Goal: Information Seeking & Learning: Check status

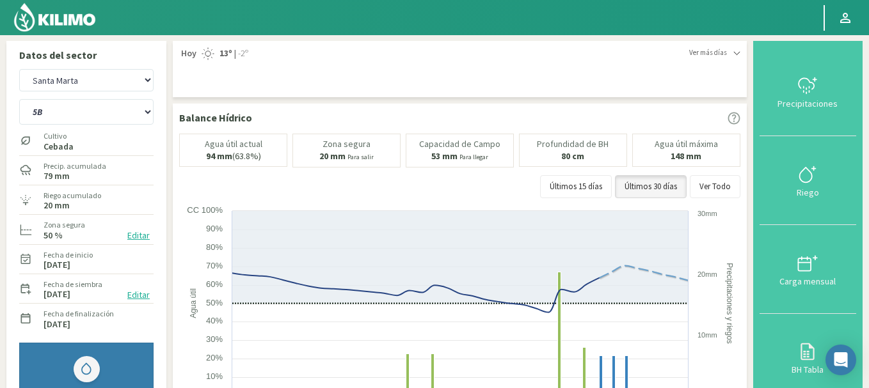
select select "3: Object"
click at [55, 25] on img at bounding box center [55, 17] width 84 height 31
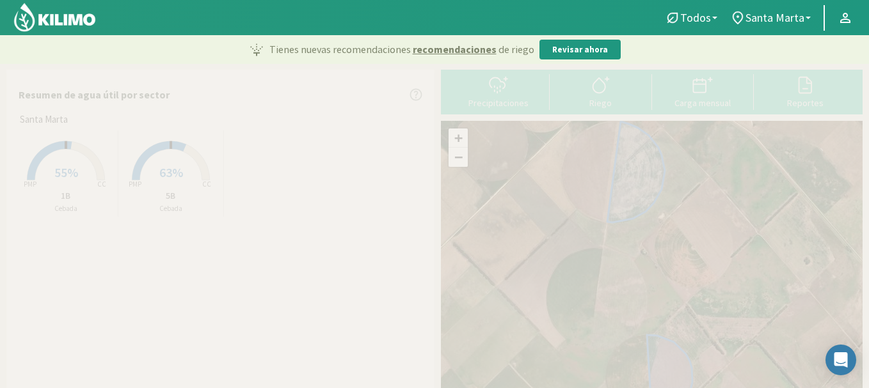
click at [55, 174] on span "55%" at bounding box center [66, 172] width 24 height 16
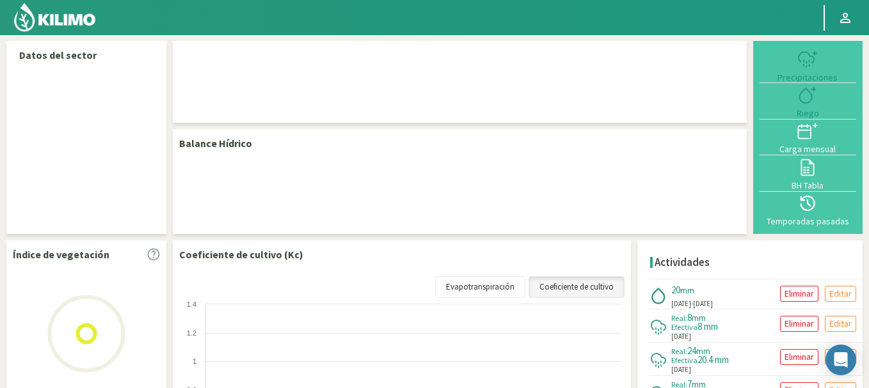
select select "1: Object"
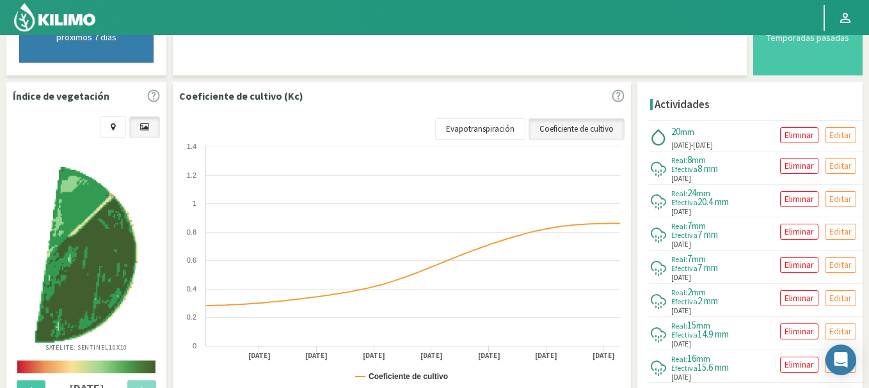
scroll to position [410, 0]
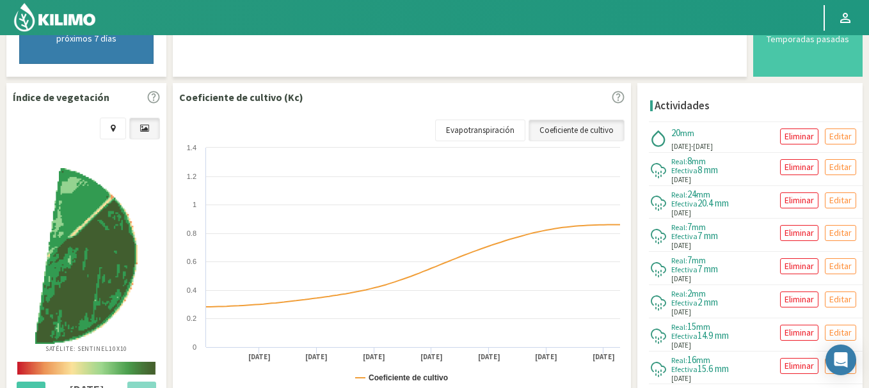
click at [65, 17] on img at bounding box center [55, 17] width 84 height 31
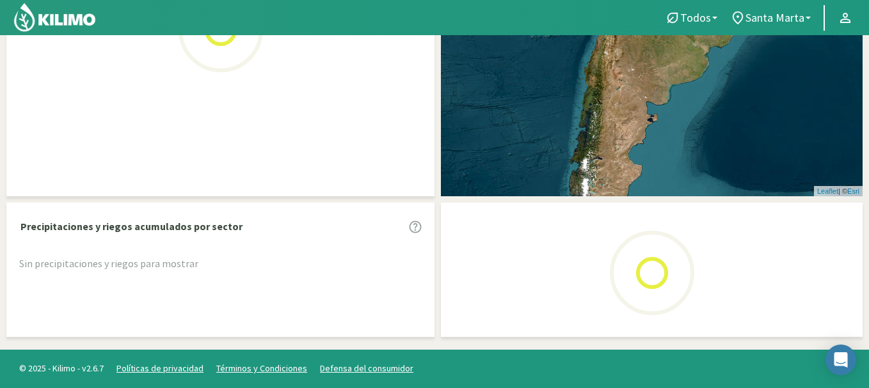
scroll to position [412, 0]
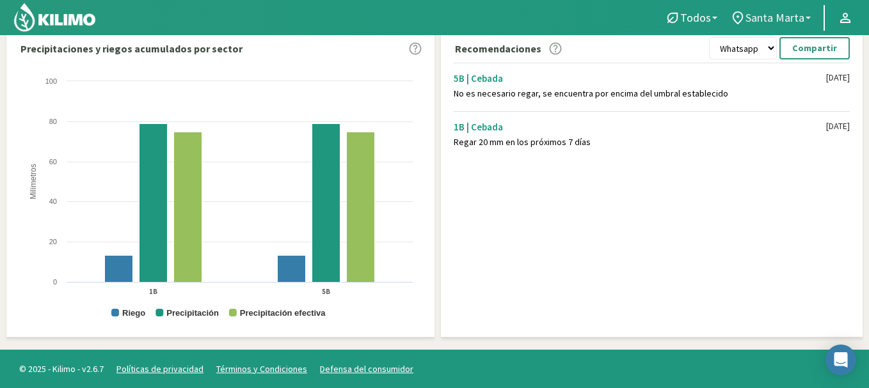
click at [801, 19] on span "Santa Marta" at bounding box center [774, 17] width 59 height 13
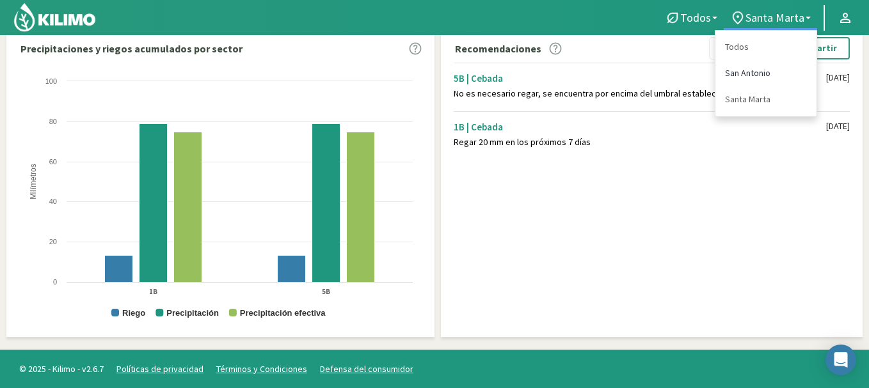
click at [741, 71] on link "San Antonio" at bounding box center [765, 73] width 101 height 26
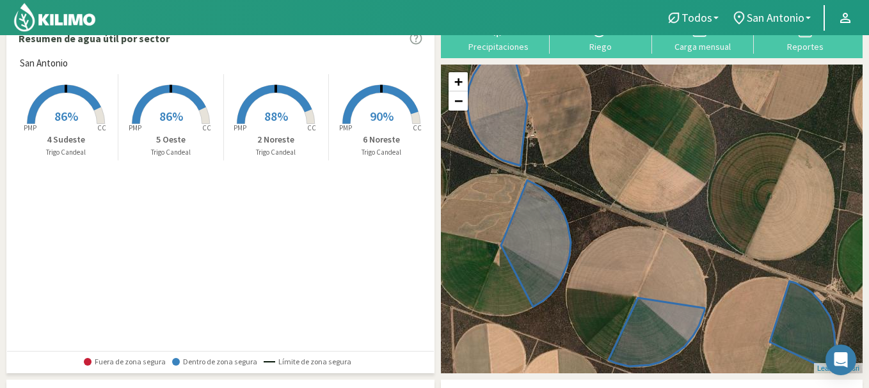
scroll to position [0, 0]
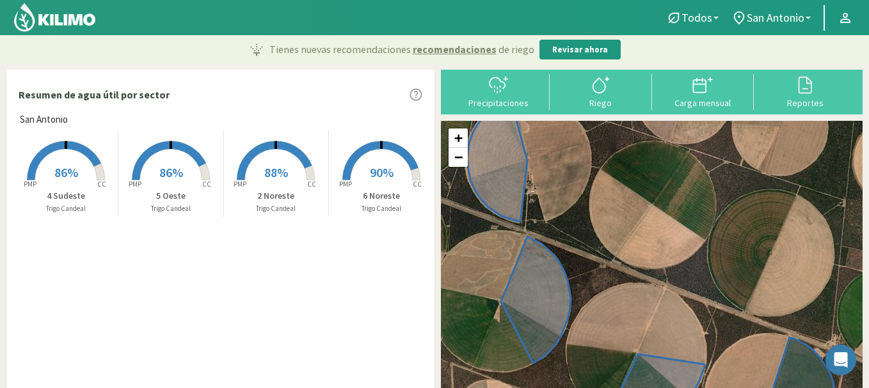
click at [66, 170] on span "86%" at bounding box center [66, 172] width 24 height 16
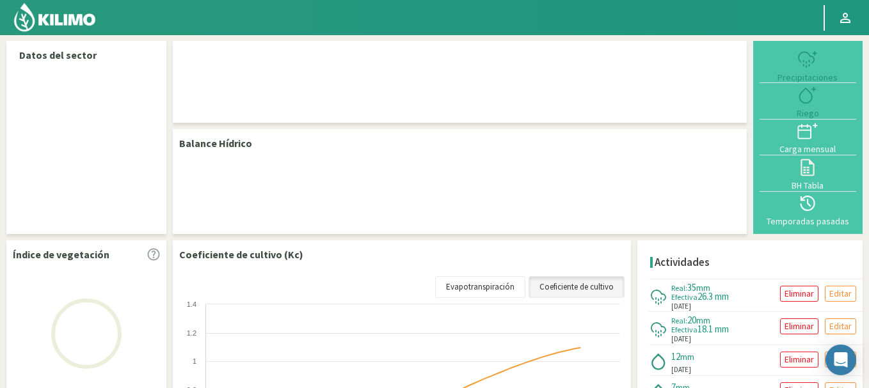
select select "1: Object"
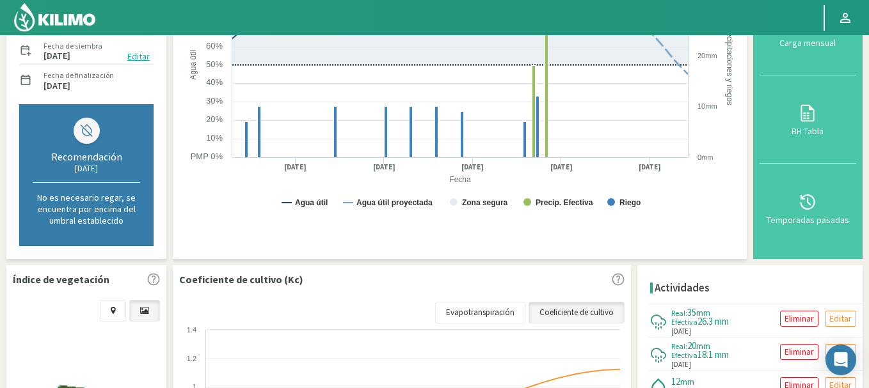
scroll to position [384, 0]
